Goal: Task Accomplishment & Management: Complete application form

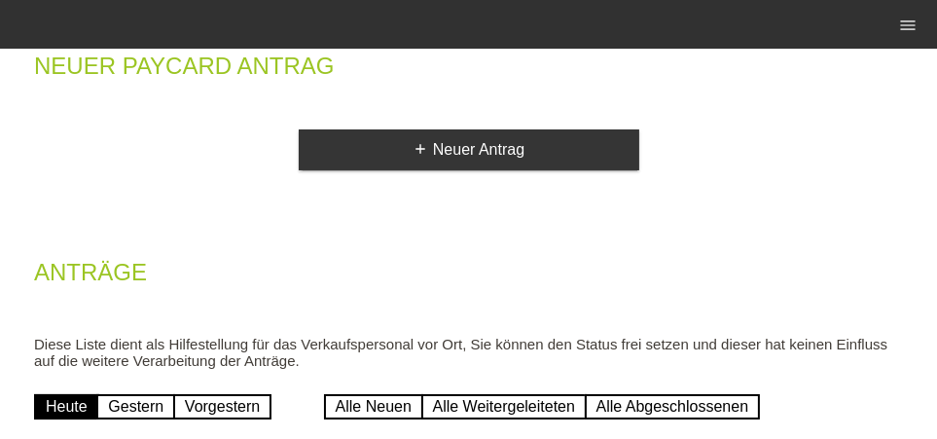
scroll to position [93, 0]
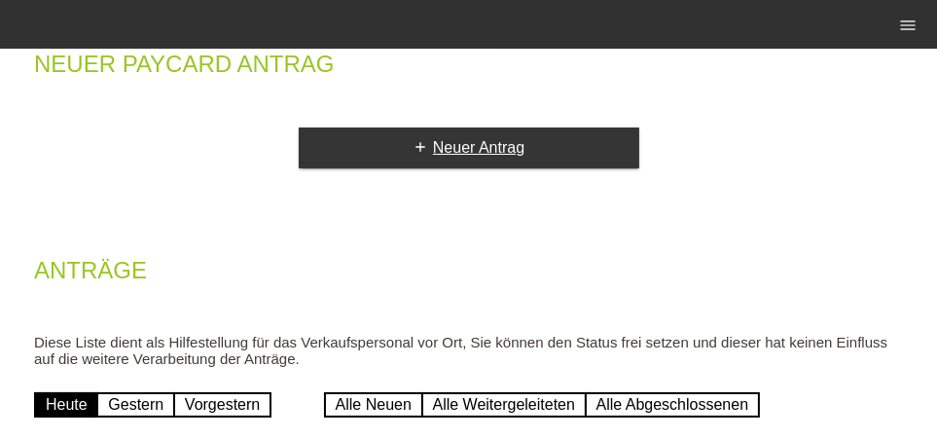
click at [430, 162] on link "add Neuer Antrag" at bounding box center [469, 147] width 341 height 41
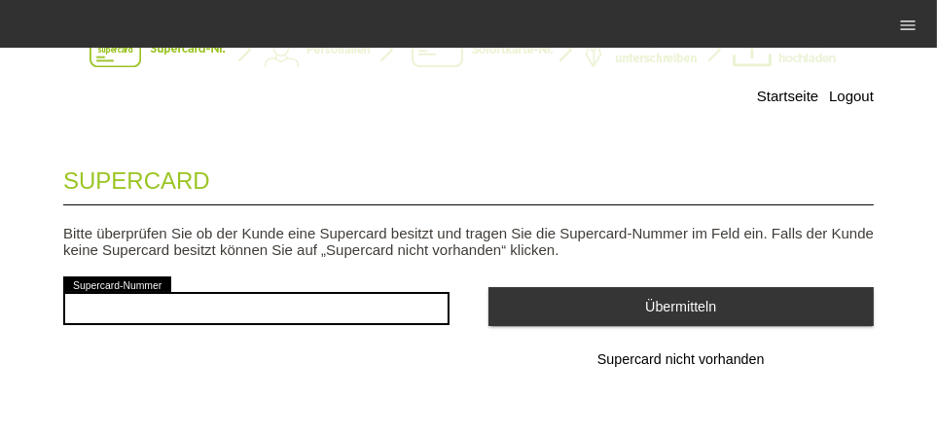
scroll to position [89, 0]
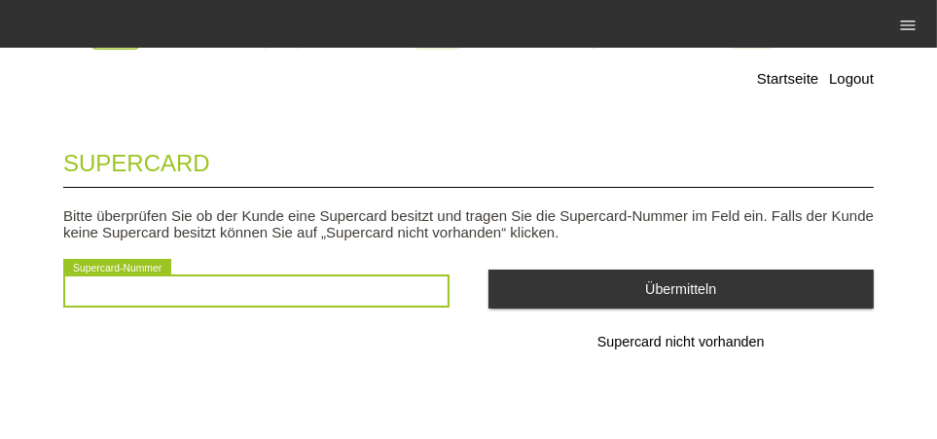
drag, startPoint x: 0, startPoint y: 0, endPoint x: 378, endPoint y: 298, distance: 480.9
click at [378, 298] on input "text" at bounding box center [256, 290] width 386 height 33
type input "2501474244795"
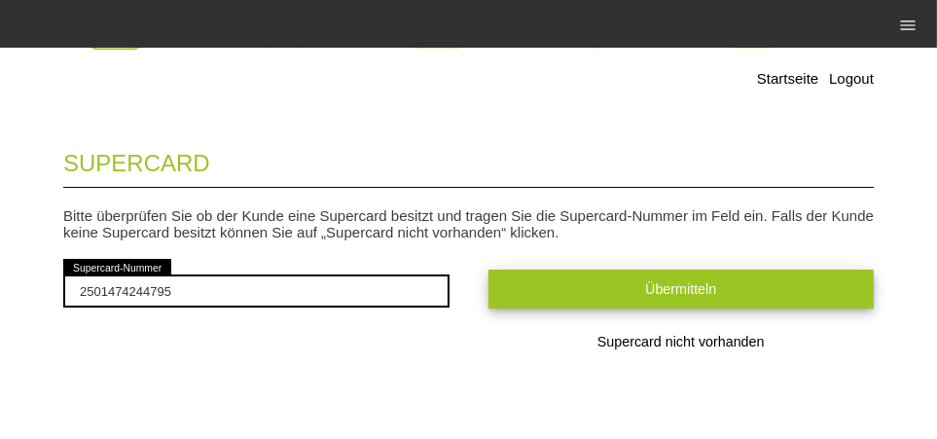
drag, startPoint x: 378, startPoint y: 298, endPoint x: 519, endPoint y: 287, distance: 141.5
click at [519, 287] on button "Übermitteln" at bounding box center [682, 289] width 386 height 38
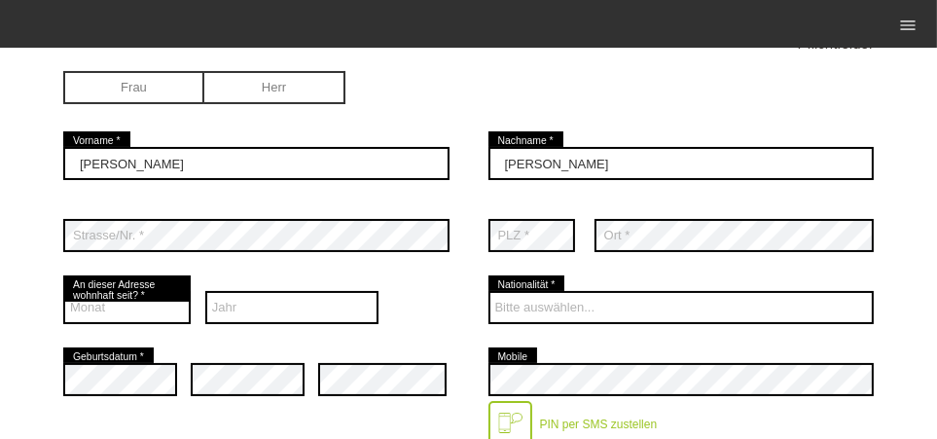
scroll to position [273, 0]
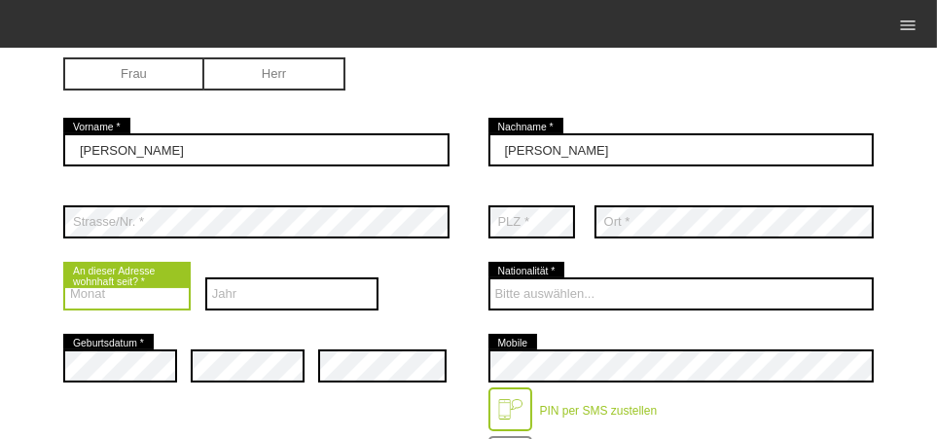
click at [163, 298] on select "Monat 01 02 03 04 05 06 07 08 09 10 11 12" at bounding box center [126, 293] width 127 height 33
select select "09"
click at [63, 277] on select "Monat 01 02 03 04 05 06 07 08 09 10 11 12" at bounding box center [126, 293] width 127 height 33
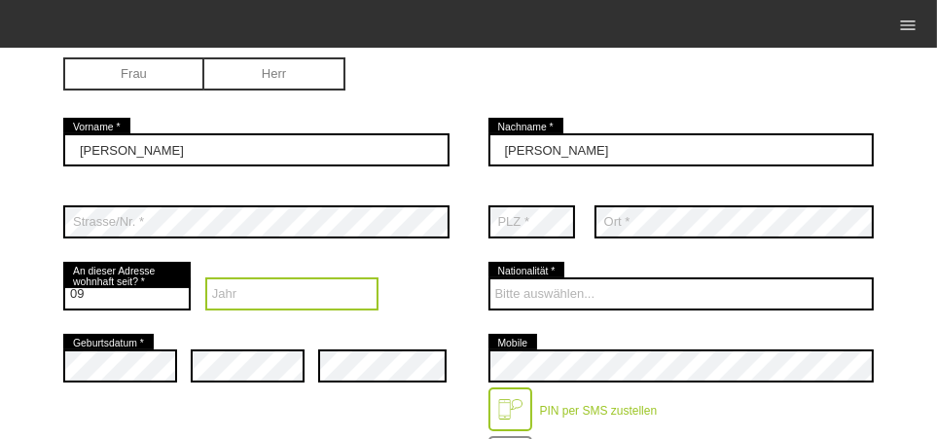
click at [243, 288] on select "Jahr 2025 2024 2023 2022 2021 2020 2019 2018 2017 2016" at bounding box center [291, 293] width 173 height 33
select select "2024"
click at [205, 277] on select "Jahr 2025 2024 2023 2022 2021 2020 2019 2018 2017 2016" at bounding box center [291, 293] width 173 height 33
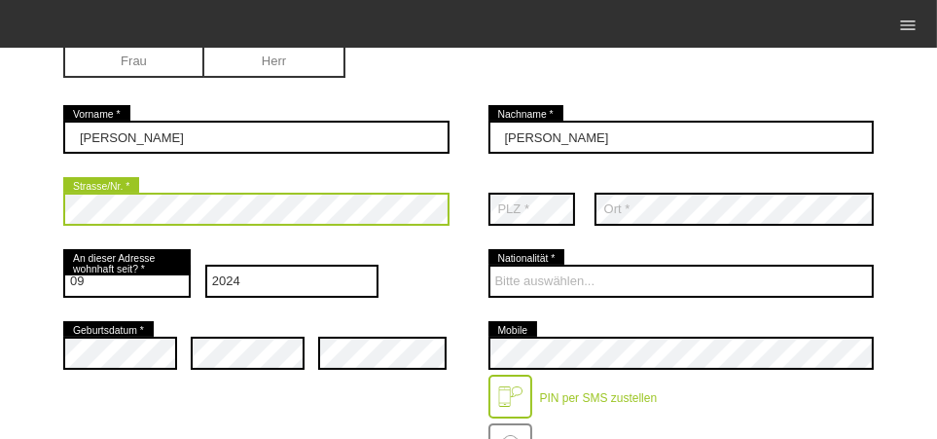
scroll to position [227, 0]
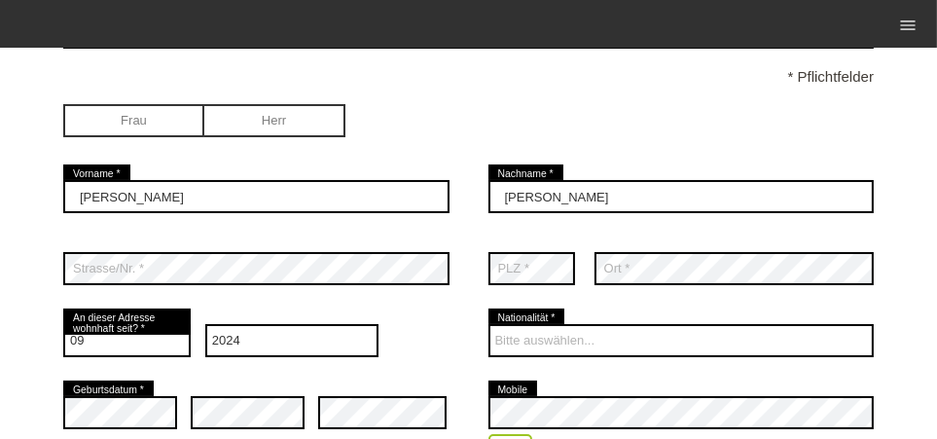
click at [298, 129] on input "radio" at bounding box center [274, 118] width 141 height 29
radio input "true"
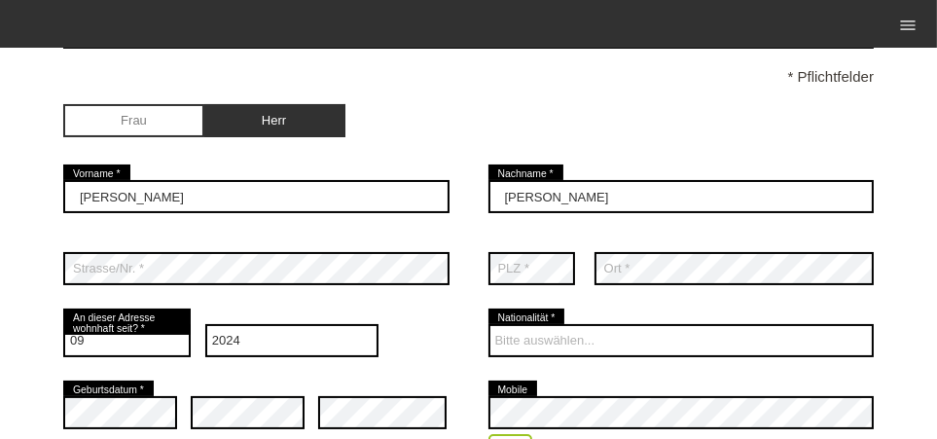
click at [138, 128] on input "radio" at bounding box center [133, 118] width 141 height 29
radio input "true"
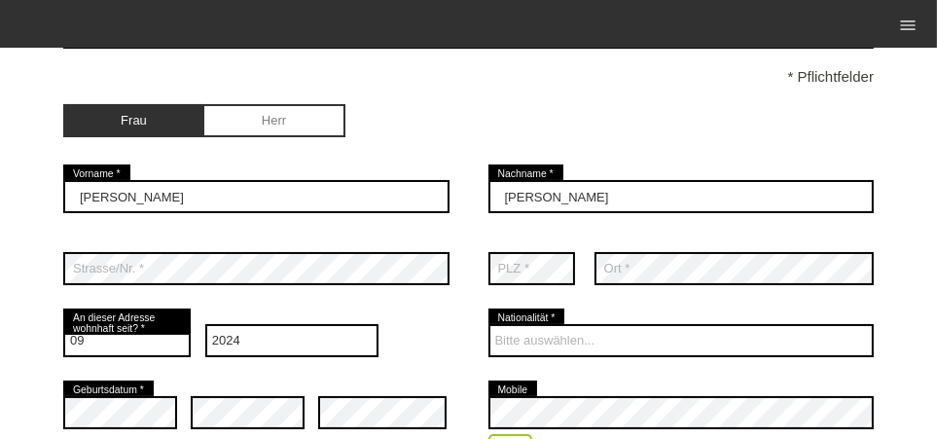
click at [294, 124] on input "radio" at bounding box center [274, 118] width 141 height 29
radio input "true"
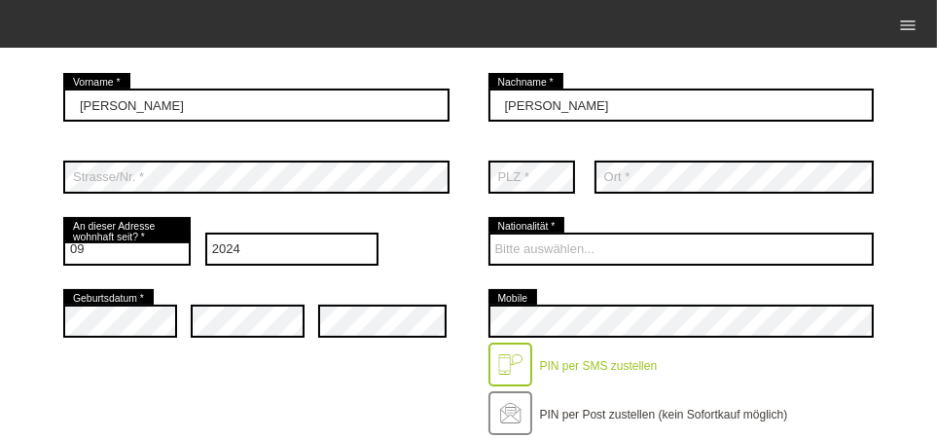
scroll to position [321, 0]
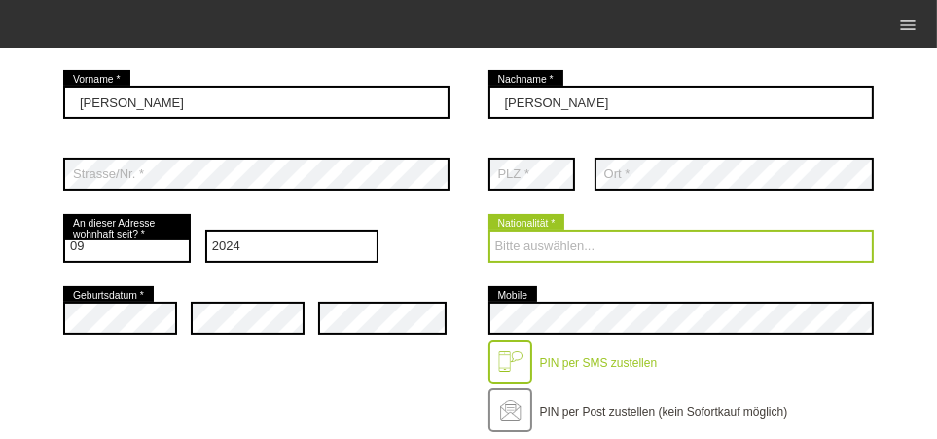
click at [520, 239] on select "Bitte auswählen... Schweiz Deutschland Liechtenstein Österreich ------------ Af…" at bounding box center [682, 246] width 386 height 33
select select "CH"
click at [489, 230] on select "Bitte auswählen... Schweiz Deutschland Liechtenstein Österreich ------------ Af…" at bounding box center [682, 246] width 386 height 33
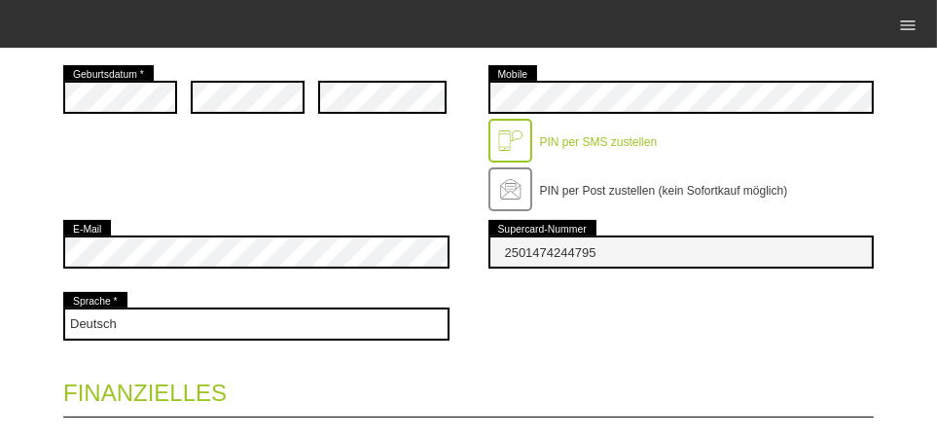
scroll to position [562, 0]
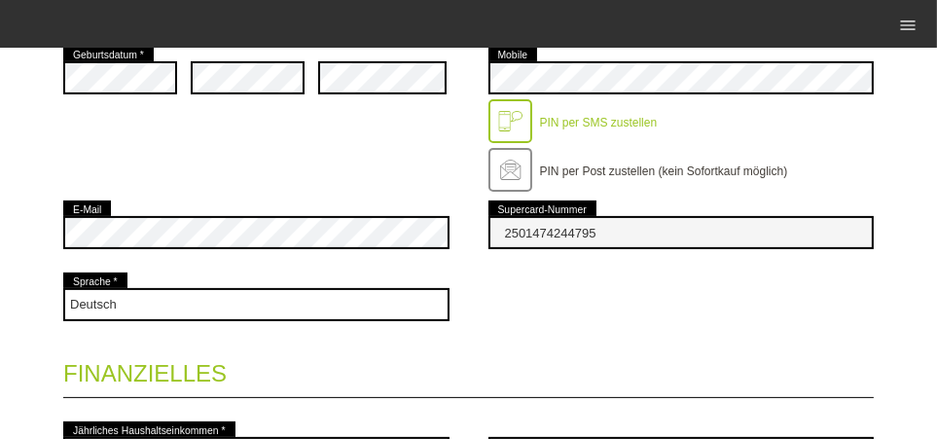
click at [510, 179] on div at bounding box center [511, 170] width 44 height 44
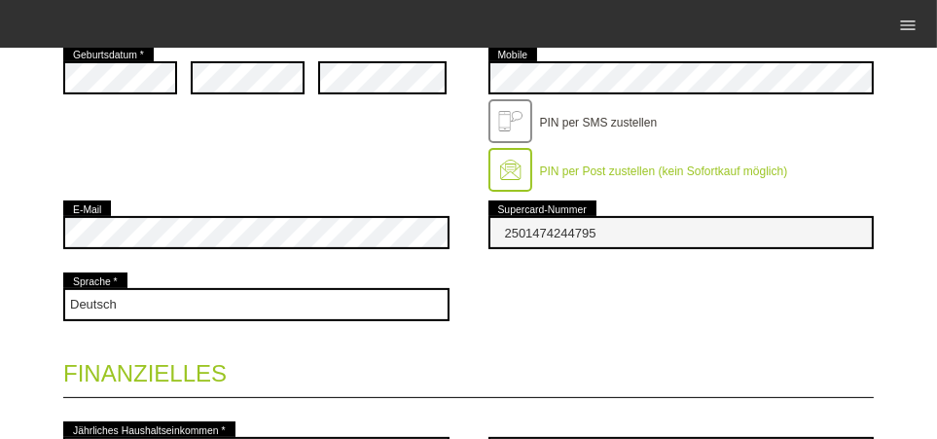
click at [514, 116] on div at bounding box center [511, 121] width 44 height 44
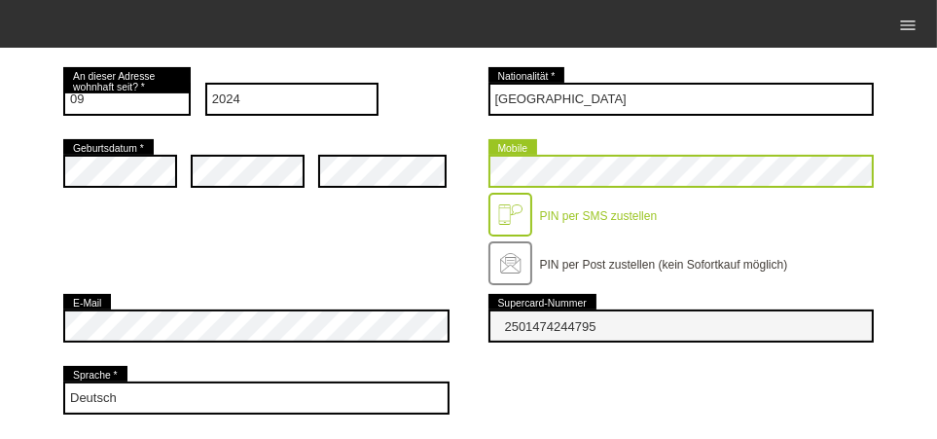
scroll to position [515, 0]
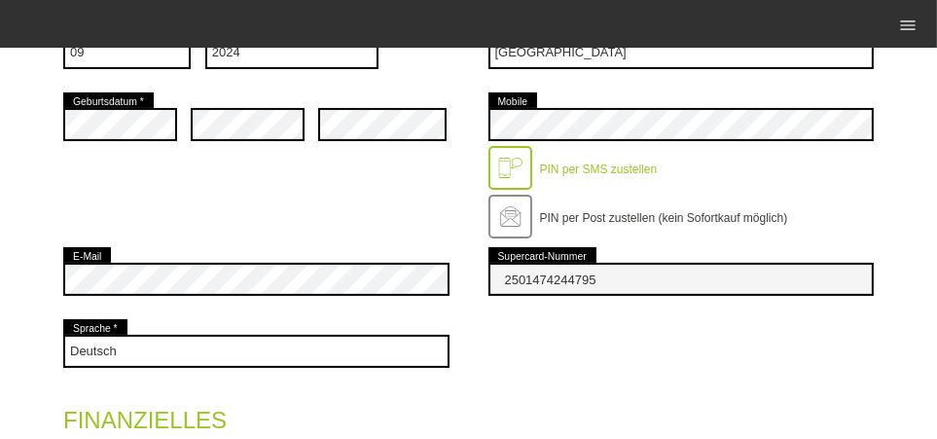
drag, startPoint x: 0, startPoint y: 0, endPoint x: 293, endPoint y: 238, distance: 377.7
click at [293, 238] on fieldset "Kontaktdaten * Pflichtfelder Frau Herr Jeanel error Vorname * Vogler error" at bounding box center [468, 277] width 811 height 1148
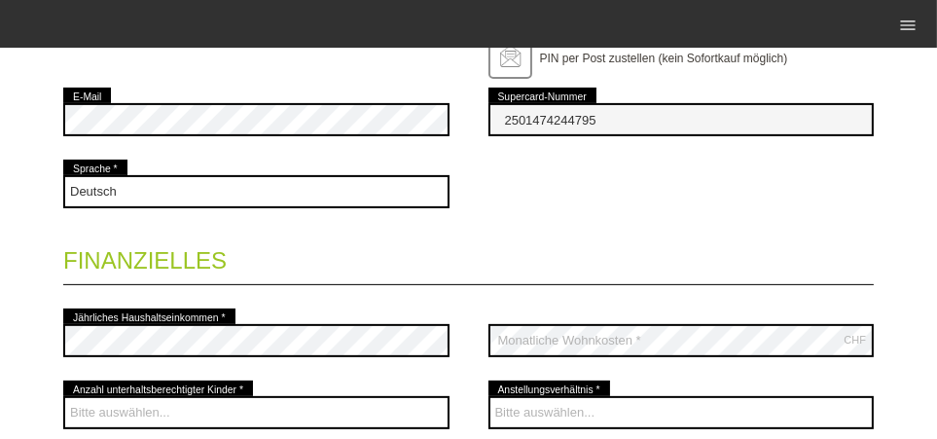
scroll to position [721, 0]
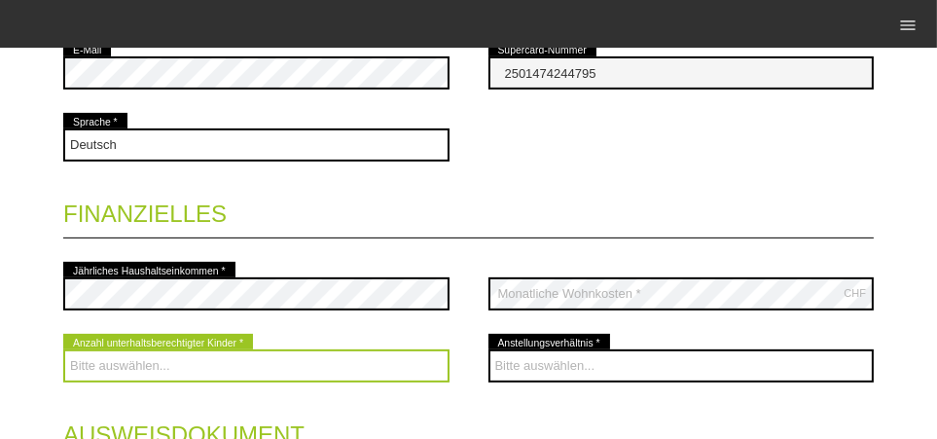
click at [395, 367] on select "Bitte auswählen... 0 1 2 3 4 5 6 7 8 9" at bounding box center [256, 365] width 386 height 33
select select "0"
click at [63, 349] on select "Bitte auswählen... 0 1 2 3 4 5 6 7 8 9" at bounding box center [256, 365] width 386 height 33
drag, startPoint x: 293, startPoint y: 238, endPoint x: 188, endPoint y: 351, distance: 154.2
click at [188, 351] on select "Bitte auswählen... 0 1 2 3 4 5 6 7 8 9" at bounding box center [256, 365] width 386 height 33
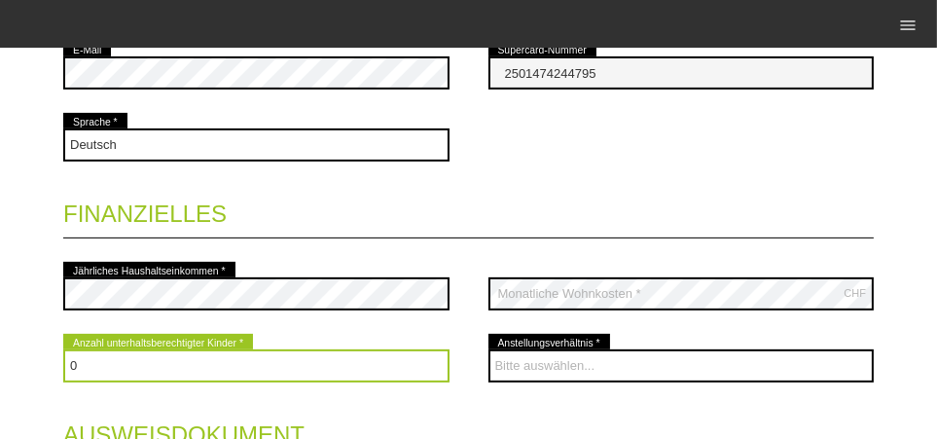
click at [229, 370] on select "Bitte auswählen... 0 1 2 3 4 5 6 7 8 9" at bounding box center [256, 365] width 386 height 33
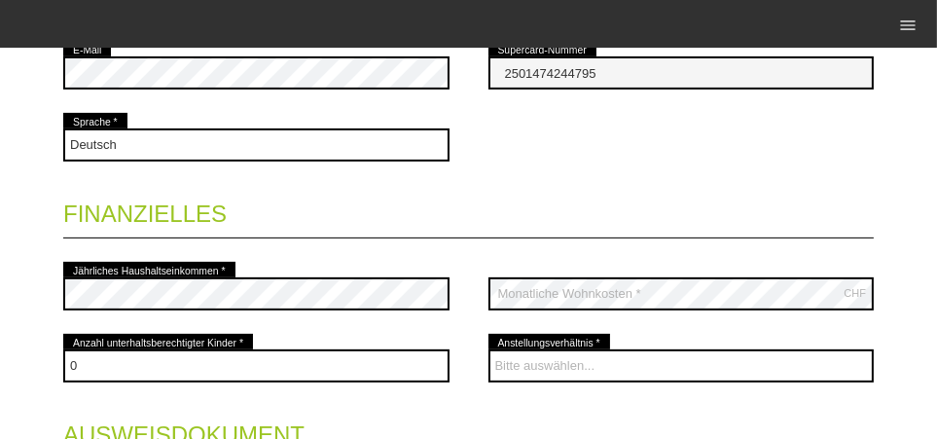
click at [418, 381] on div "Bitte auswählen... 0 1 2 3 4 5 6 7 8 9 error" at bounding box center [256, 366] width 386 height 72
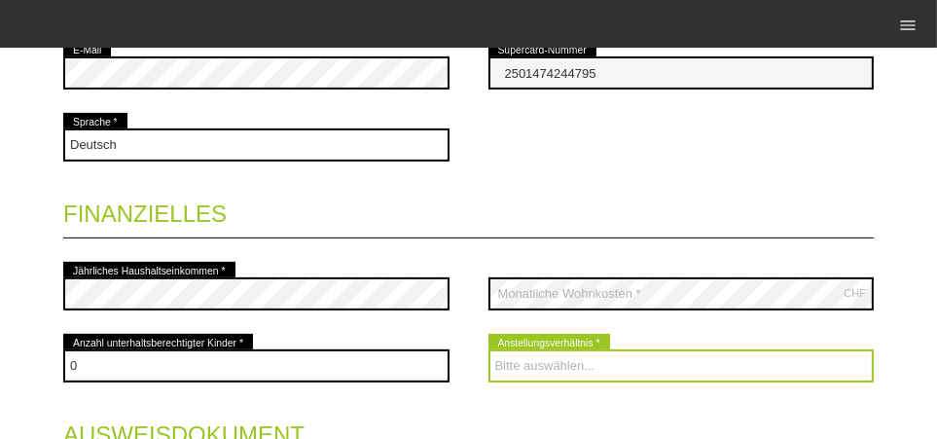
click at [547, 367] on select "Bitte auswählen... Unbefristet Befristet Lehrling/Student Pensioniert Nicht arb…" at bounding box center [682, 365] width 386 height 33
select select "UNLIMITED"
click at [489, 349] on select "Bitte auswählen... Unbefristet Befristet Lehrling/Student Pensioniert Nicht arb…" at bounding box center [682, 365] width 386 height 33
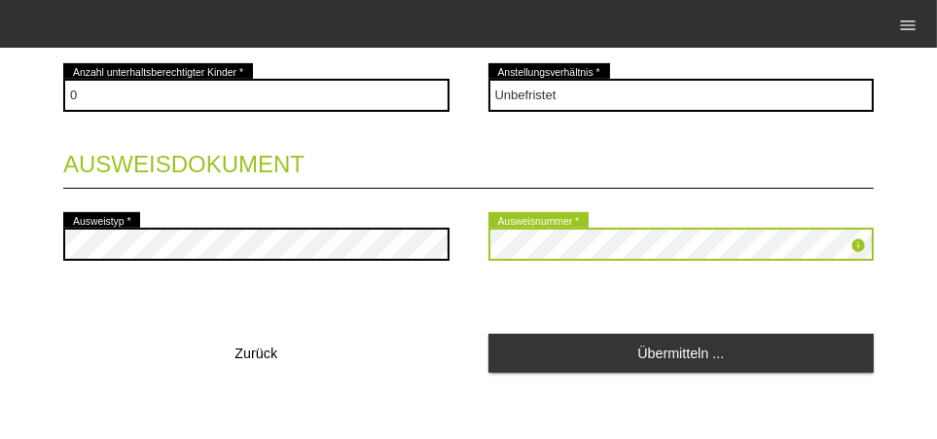
scroll to position [1001, 0]
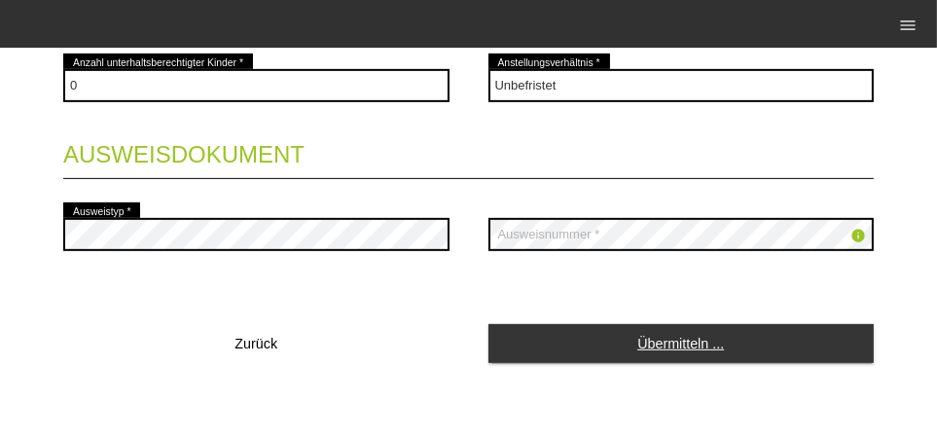
click at [589, 328] on link "Übermitteln ..." at bounding box center [682, 343] width 386 height 38
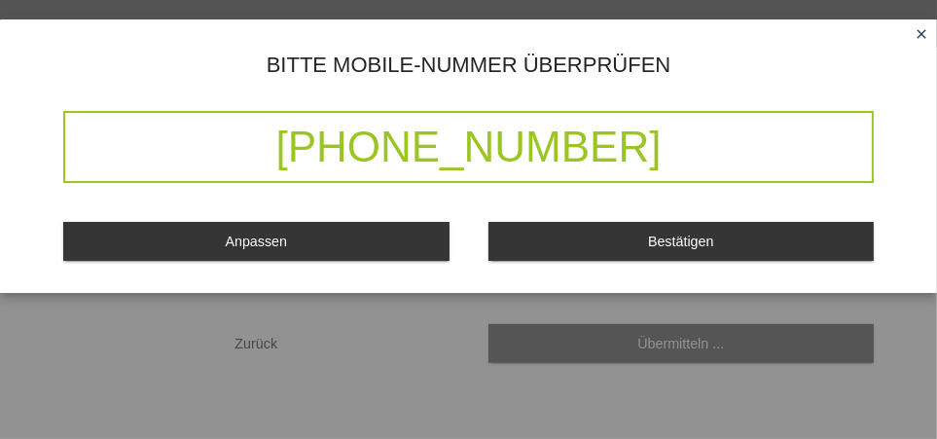
click at [593, 256] on button "Bestätigen" at bounding box center [682, 241] width 386 height 38
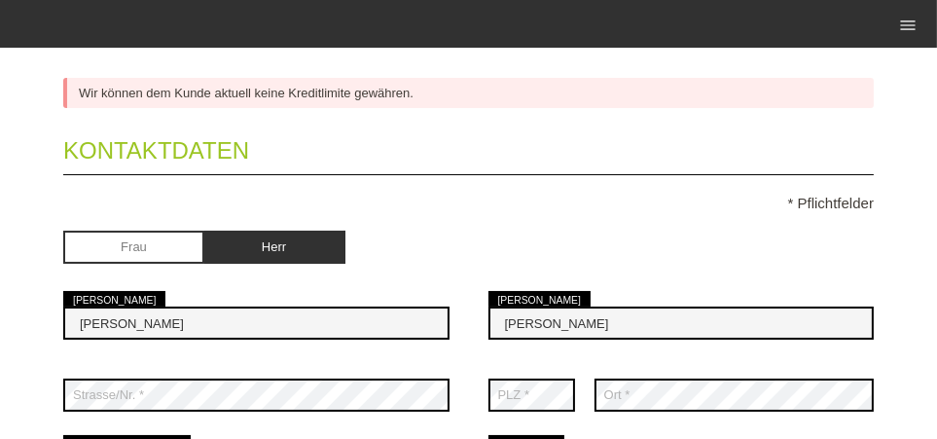
scroll to position [187, 0]
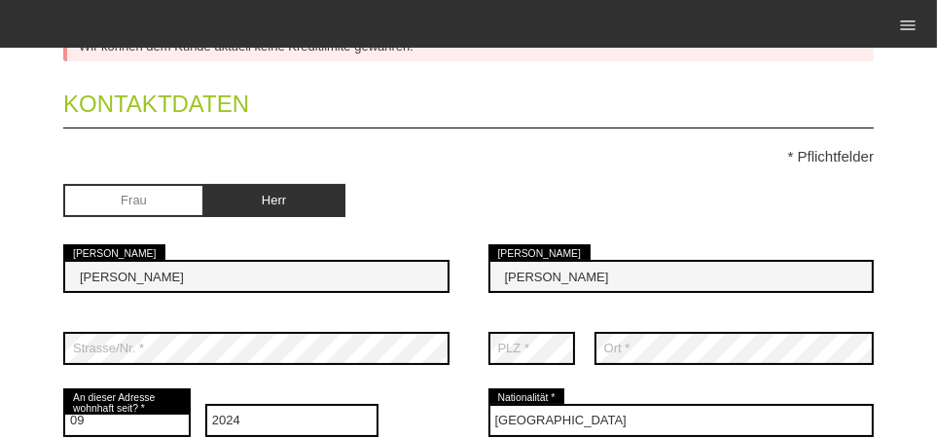
click at [408, 273] on input "Jeanel" at bounding box center [256, 276] width 386 height 33
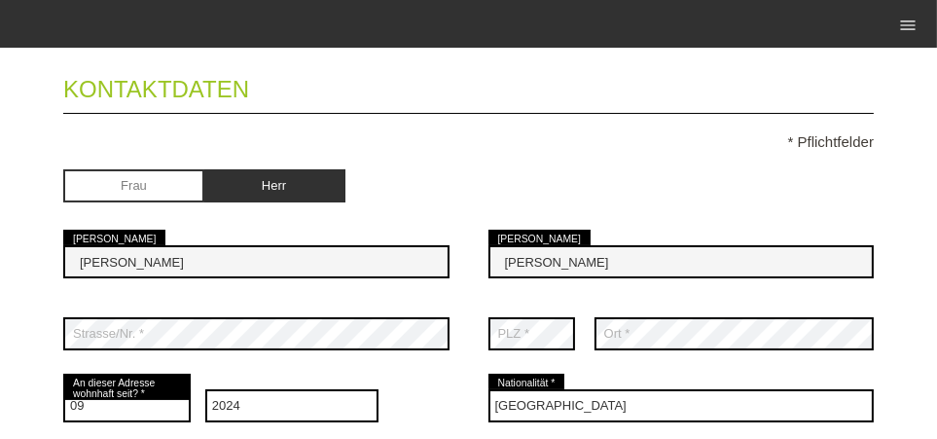
scroll to position [248, 0]
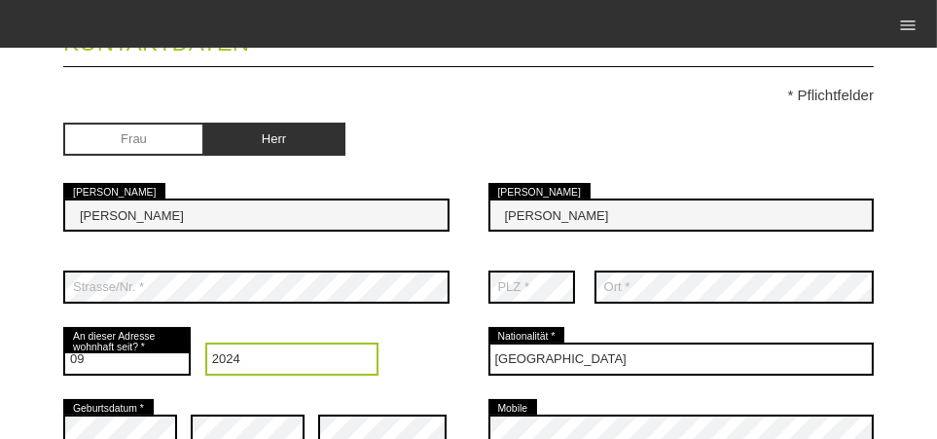
click at [337, 349] on select "Jahr 2025 2024 2023 2022 2021 2020 2019 2018 2017 2016" at bounding box center [291, 359] width 173 height 33
click at [205, 343] on select "Jahr 2025 2024 2023 2022 2021 2020 2019 2018 2017 2016" at bounding box center [291, 359] width 173 height 33
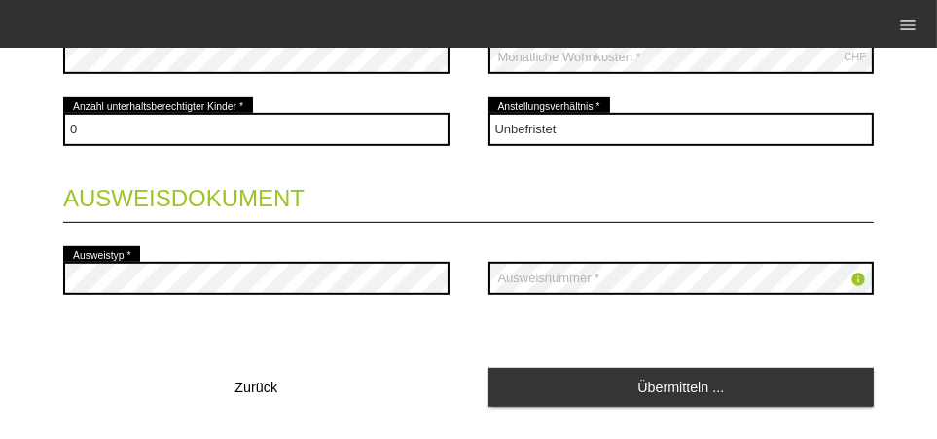
scroll to position [1041, 0]
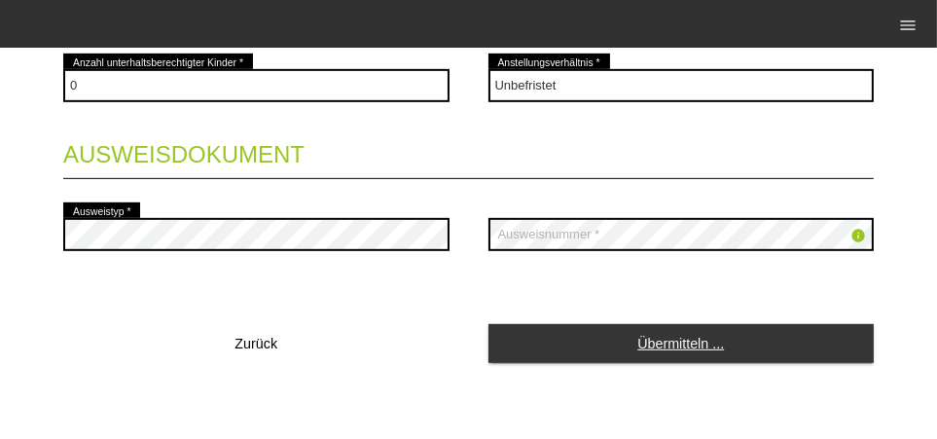
click at [571, 351] on link "Übermitteln ..." at bounding box center [682, 343] width 386 height 38
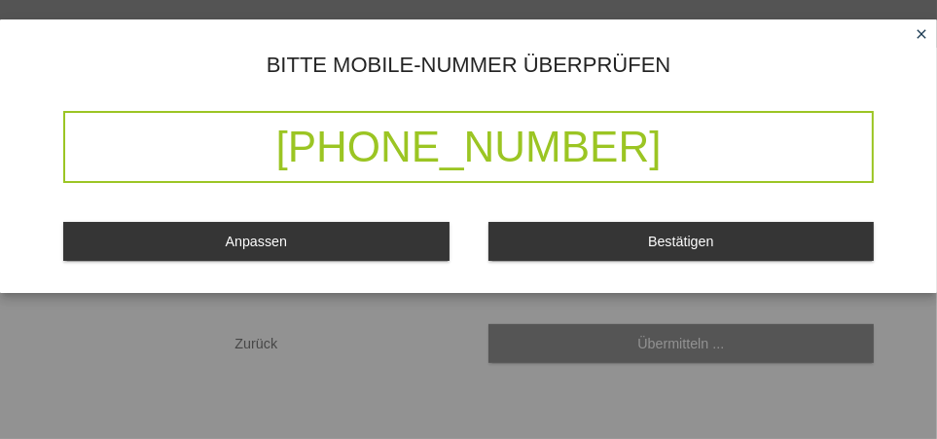
click at [681, 254] on button "Bestätigen" at bounding box center [682, 241] width 386 height 38
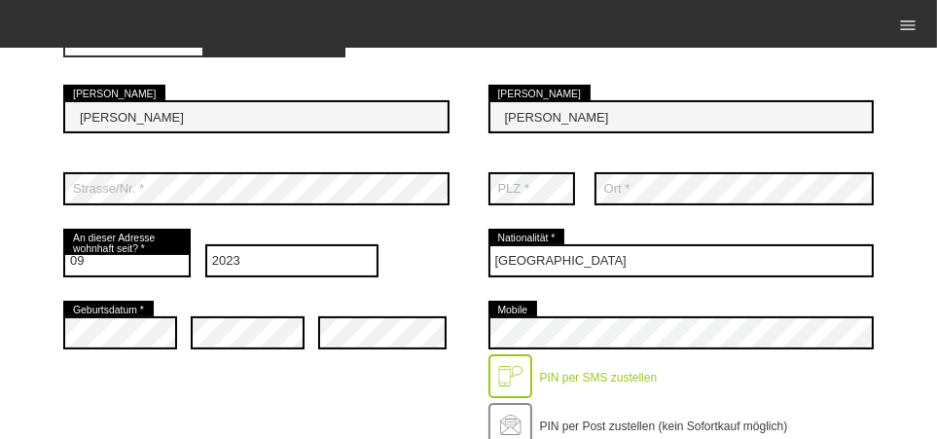
scroll to position [365, 0]
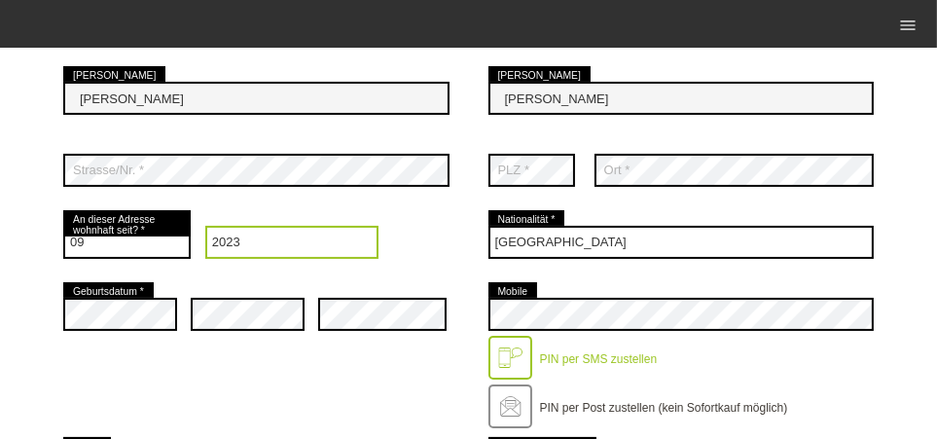
click at [338, 232] on select "Jahr 2025 2024 2023 2022 2021 2020 2019 2018 2017 2016" at bounding box center [291, 242] width 173 height 33
click at [205, 226] on select "Jahr 2025 2024 2023 2022 2021 2020 2019 2018 2017 2016" at bounding box center [291, 242] width 173 height 33
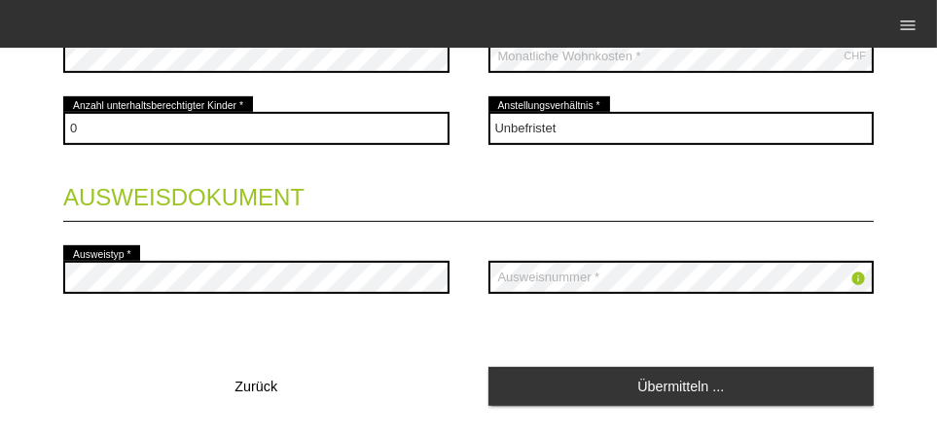
scroll to position [1006, 0]
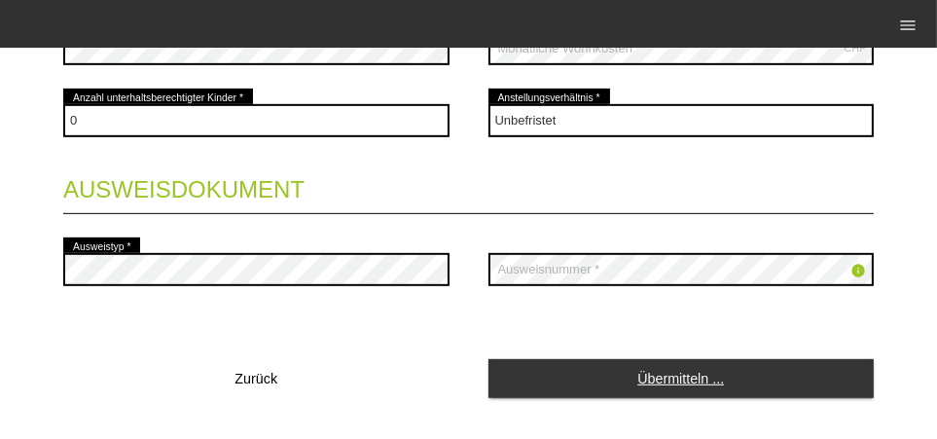
click at [620, 381] on link "Übermitteln ..." at bounding box center [682, 378] width 386 height 38
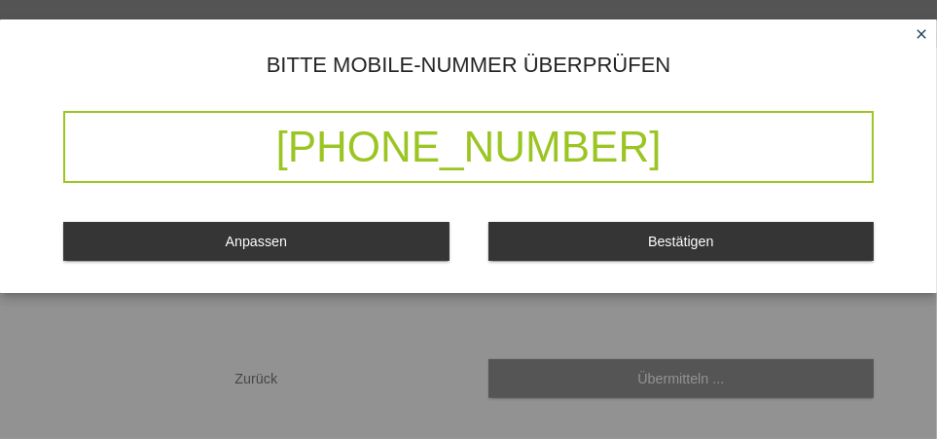
click at [668, 242] on span "Bestätigen" at bounding box center [681, 242] width 66 height 16
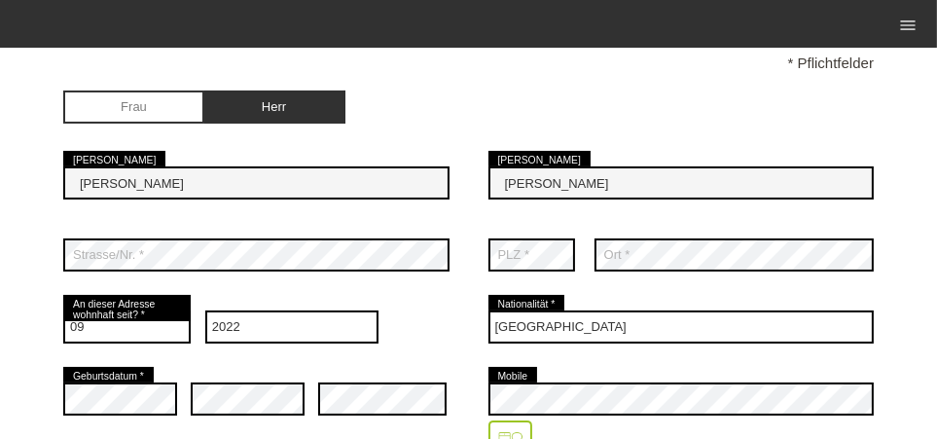
scroll to position [328, 0]
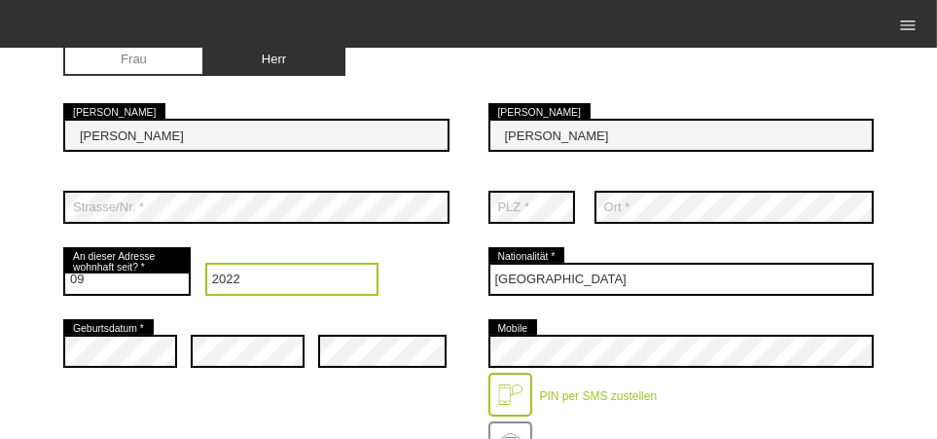
click at [365, 267] on select "Jahr 2025 2024 2023 2022 2021 2020 2019 2018 2017 2016" at bounding box center [291, 279] width 173 height 33
select select "2014"
click at [205, 263] on select "Jahr 2025 2024 2023 2022 2021 2020 2019 2018 2017 2016" at bounding box center [291, 279] width 173 height 33
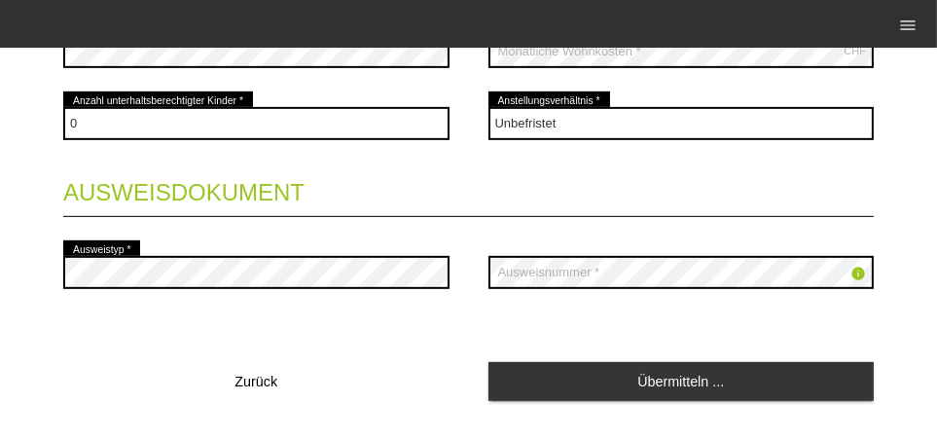
scroll to position [1041, 0]
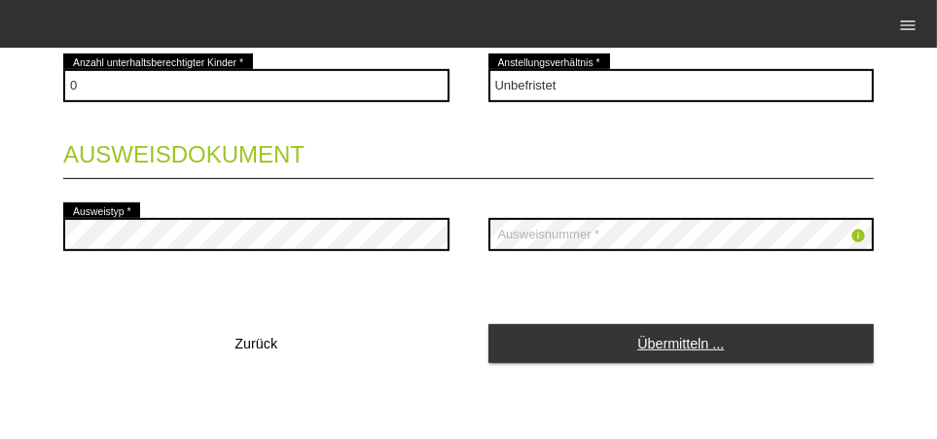
click at [604, 341] on link "Übermitteln ..." at bounding box center [682, 343] width 386 height 38
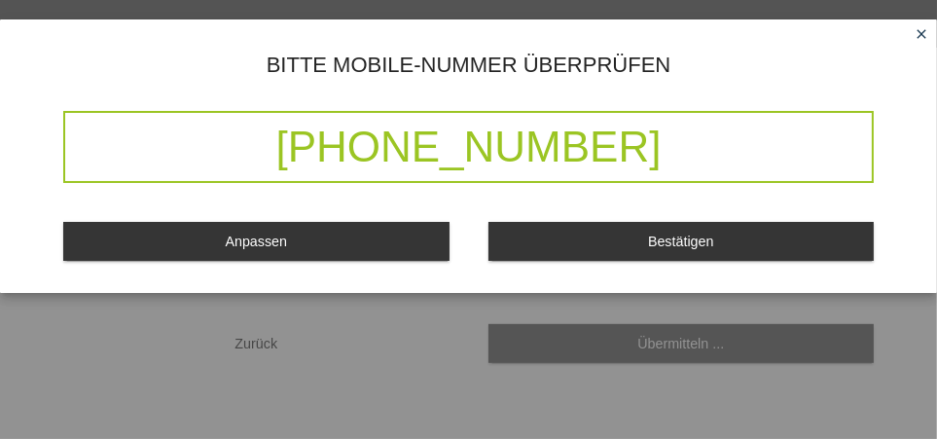
click at [600, 252] on button "Bestätigen" at bounding box center [682, 241] width 386 height 38
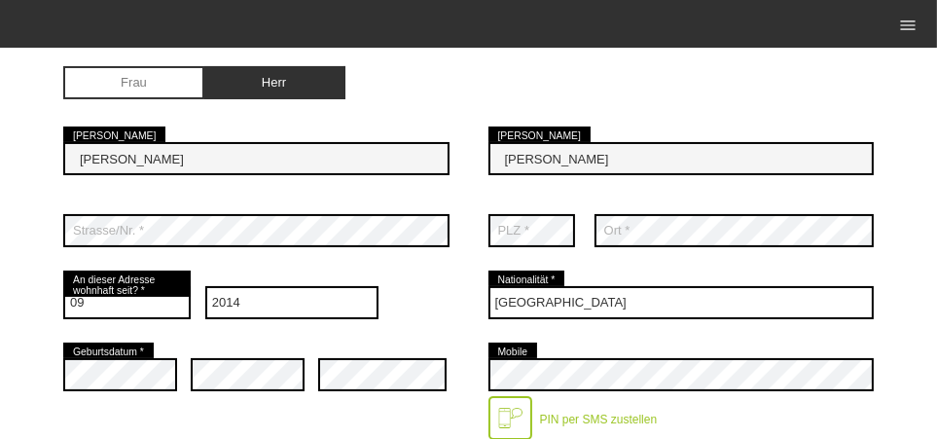
scroll to position [328, 0]
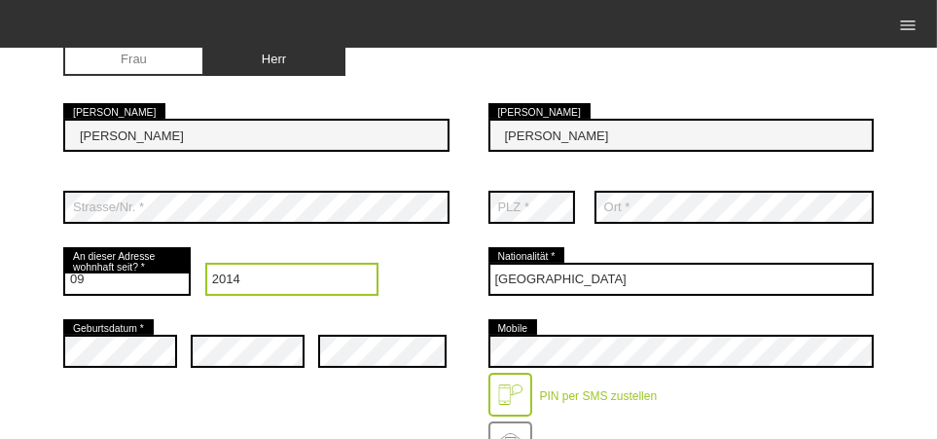
drag, startPoint x: 188, startPoint y: 351, endPoint x: 369, endPoint y: 290, distance: 191.1
click at [369, 290] on select "Jahr 2025 2024 2023 2022 2021 2020 2019 2018 2017 2016" at bounding box center [291, 279] width 173 height 33
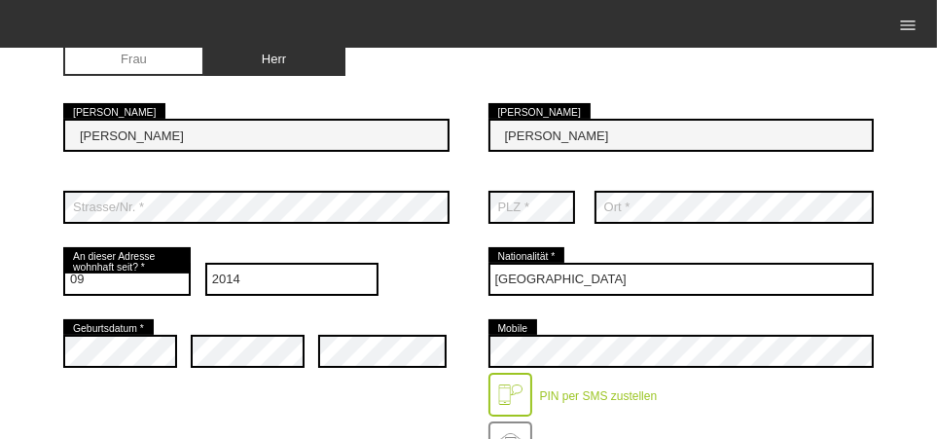
click at [516, 255] on div "Bitte auswählen... Schweiz Deutschland Liechtenstein Österreich ------------ Af…" at bounding box center [682, 279] width 386 height 72
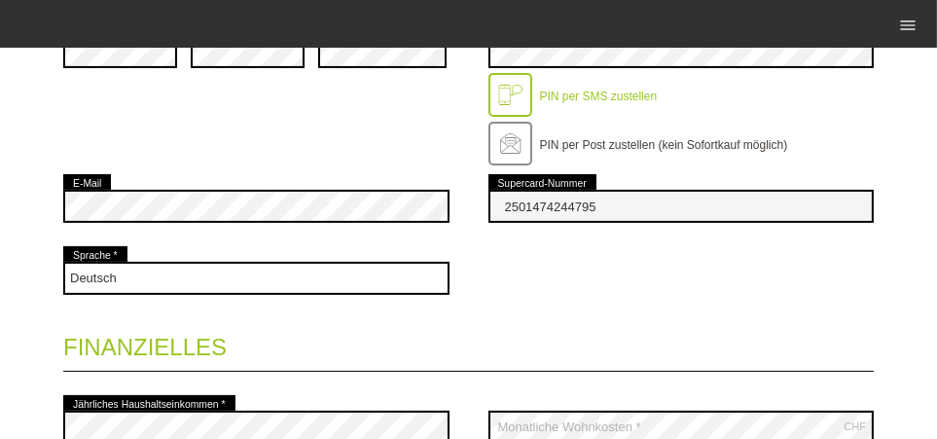
scroll to position [849, 0]
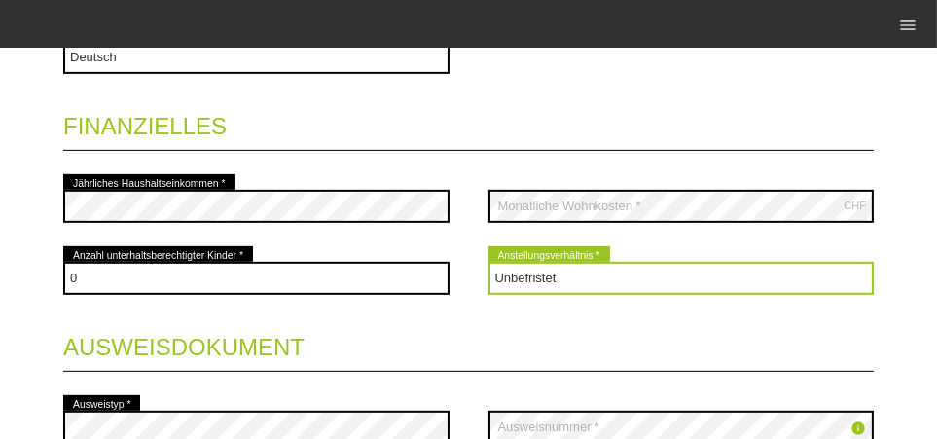
click at [602, 262] on select "Bitte auswählen... Unbefristet Befristet Lehrling/Student Pensioniert Nicht arb…" at bounding box center [682, 278] width 386 height 33
select select "TEMPORARY"
click at [489, 262] on select "Bitte auswählen... Unbefristet Befristet Lehrling/Student Pensioniert Nicht arb…" at bounding box center [682, 278] width 386 height 33
click at [578, 263] on select "Bitte auswählen... Unbefristet Befristet Lehrling/Student Pensioniert Nicht arb…" at bounding box center [682, 278] width 386 height 33
click at [489, 262] on select "Bitte auswählen... Unbefristet Befristet Lehrling/Student Pensioniert Nicht arb…" at bounding box center [682, 278] width 386 height 33
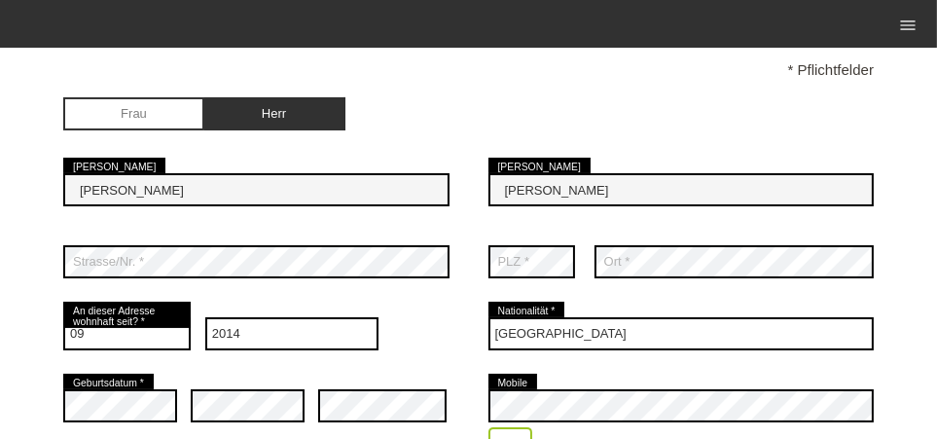
scroll to position [328, 0]
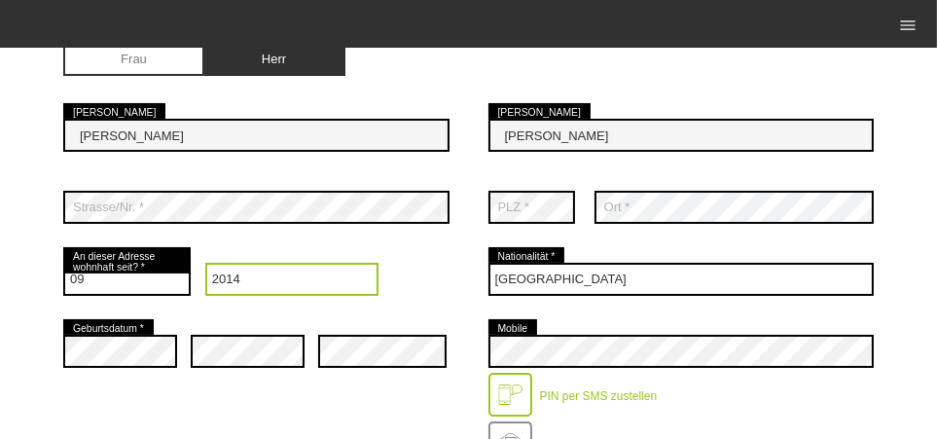
click at [309, 263] on select "Jahr 2025 2024 2023 2022 2021 2020 2019 2018 2017 2016" at bounding box center [291, 279] width 173 height 33
select select "2023"
click at [205, 263] on select "Jahr 2025 2024 2023 2022 2021 2020 2019 2018 2017 2016" at bounding box center [291, 279] width 173 height 33
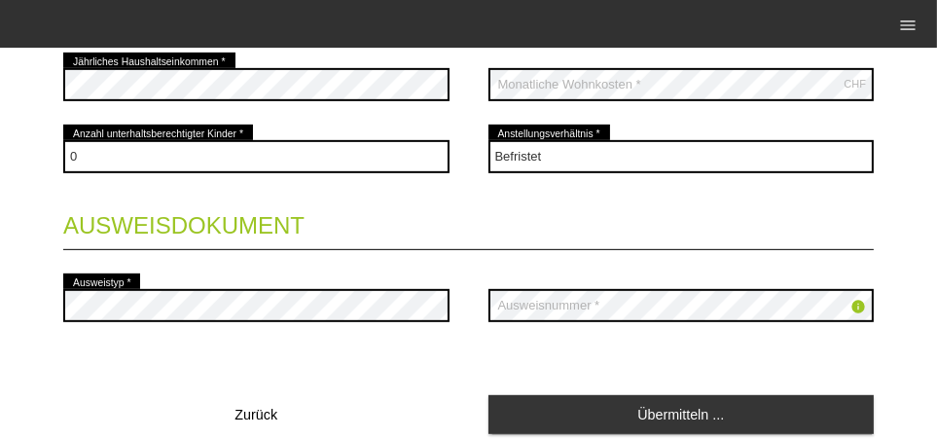
scroll to position [1041, 0]
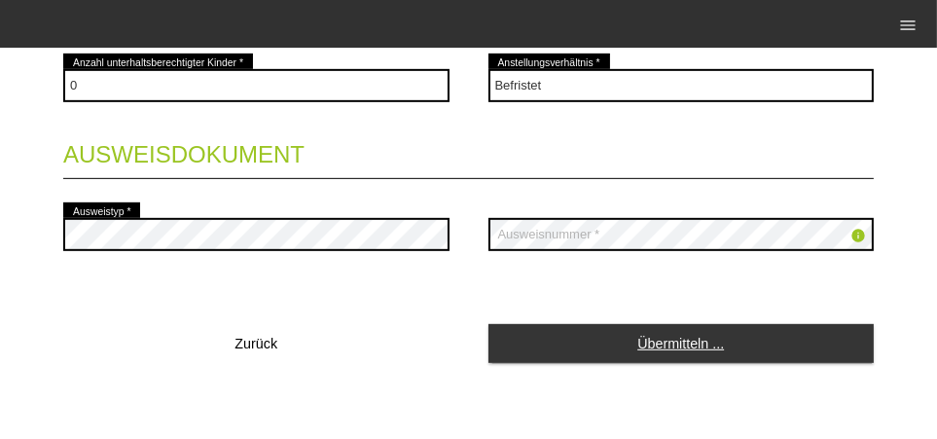
click at [541, 331] on link "Übermitteln ..." at bounding box center [682, 343] width 386 height 38
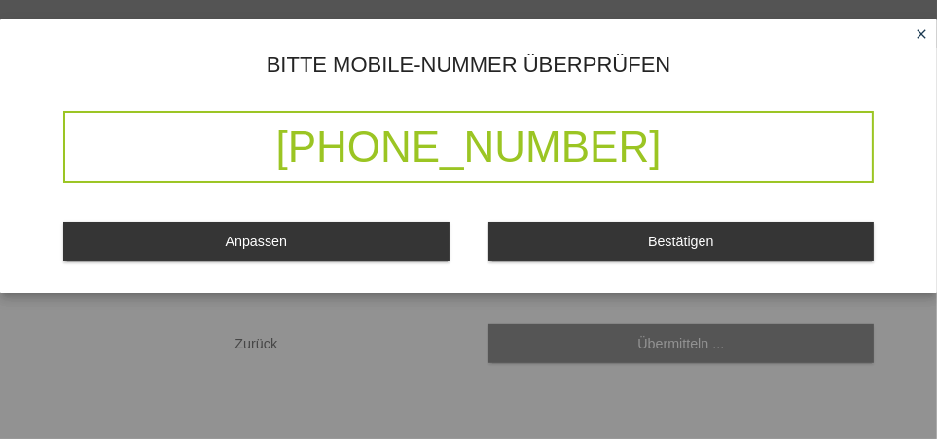
click at [572, 260] on button "Bestätigen" at bounding box center [682, 241] width 386 height 38
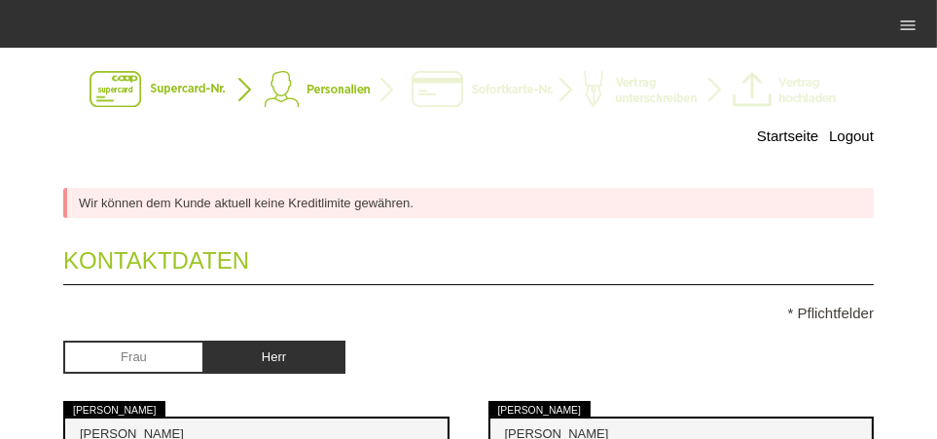
scroll to position [0, 0]
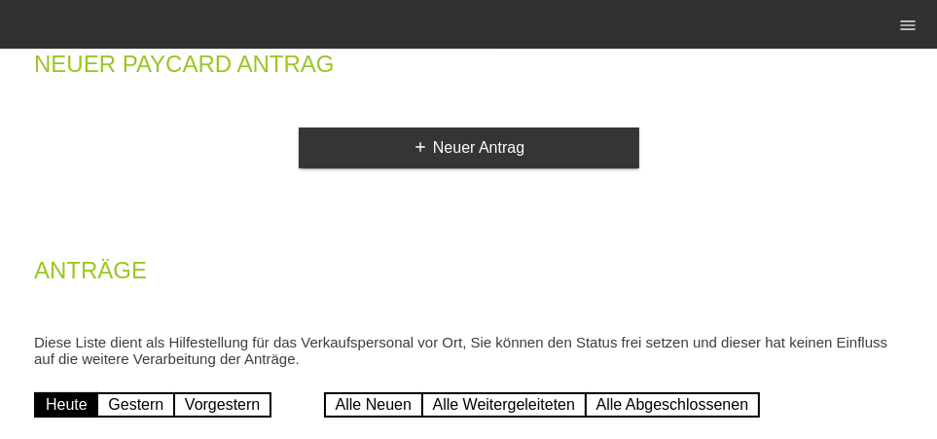
scroll to position [207, 0]
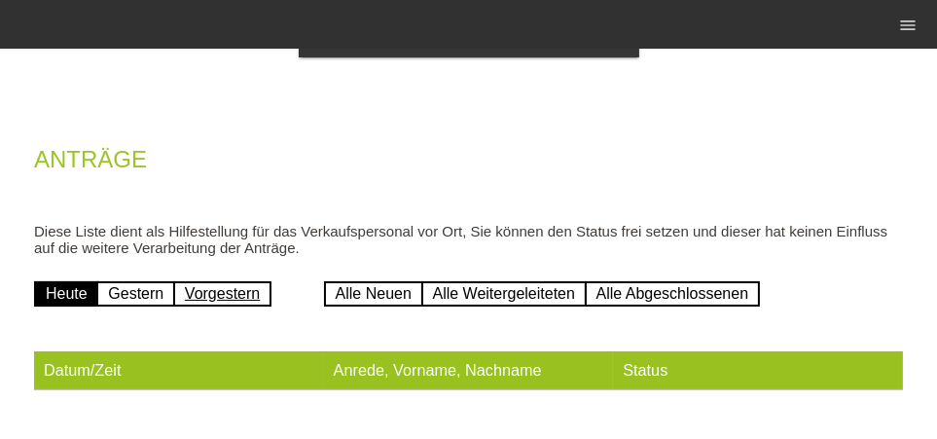
click at [240, 287] on link "Vorgestern" at bounding box center [222, 293] width 98 height 25
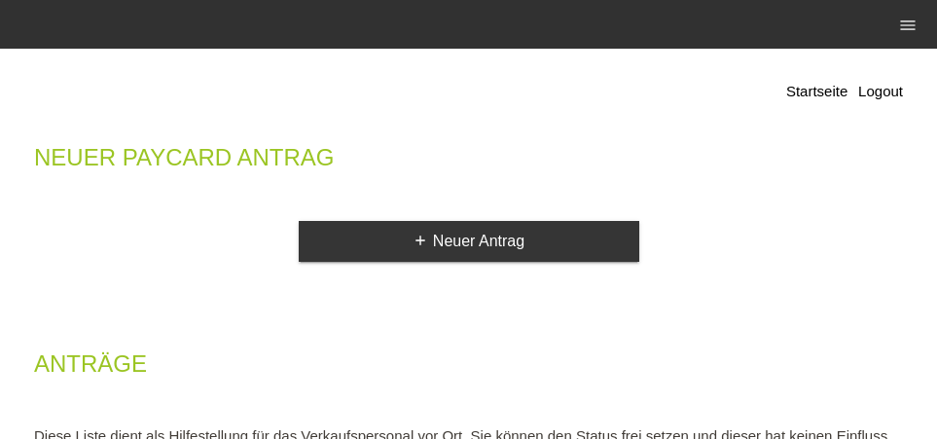
click at [146, 290] on div "Startseite Logout Neuer Paycard Antrag add Neuer Antrag Anträge Diese Liste die…" at bounding box center [468, 340] width 898 height 565
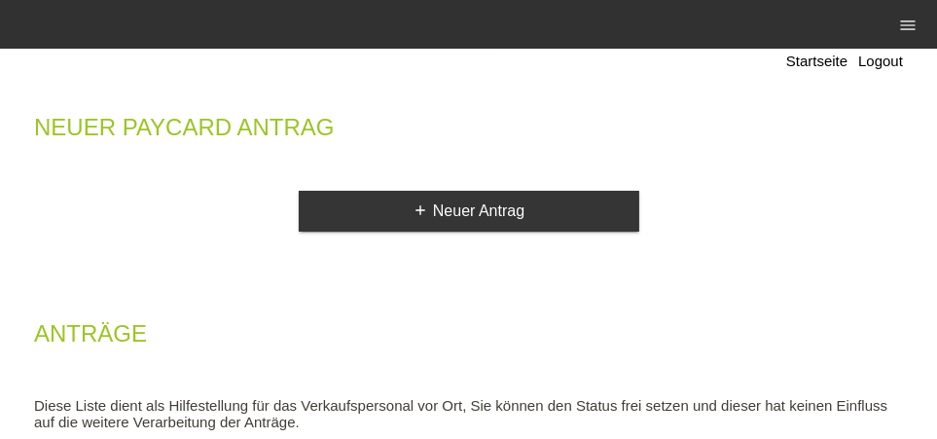
scroll to position [93, 0]
